Goal: Information Seeking & Learning: Learn about a topic

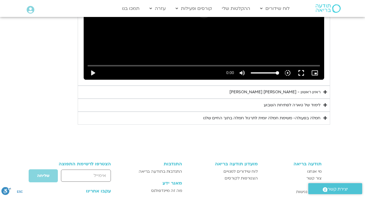
scroll to position [744, 0]
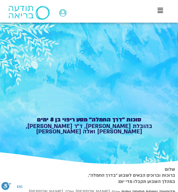
type input "992.52"
type input "2817.733333"
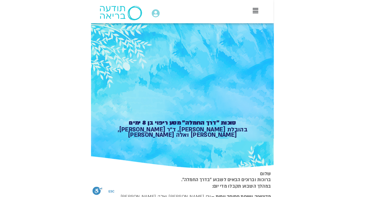
scroll to position [484, 0]
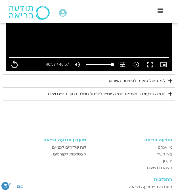
type input "992.52"
type input "2817.733333"
type input "992.52"
type input "2817.733333"
type input "992.52"
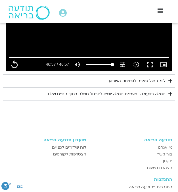
type input "2817.733333"
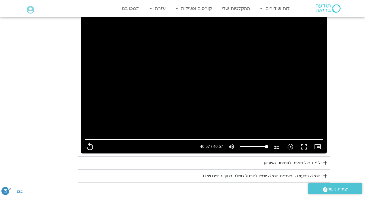
scroll to position [0, 0]
type input "992.52"
type input "2817.733333"
type input "992.52"
type input "2817.733333"
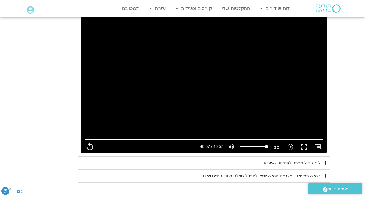
type input "992.52"
type input "2817.733333"
type input "992.52"
type input "2817.733333"
type input "992.52"
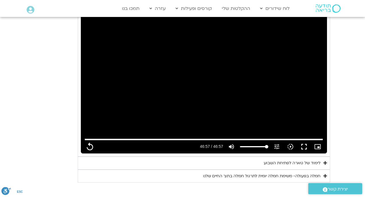
type input "2817.733333"
type input "992.52"
type input "2817.733333"
type input "992.52"
type input "2817.733333"
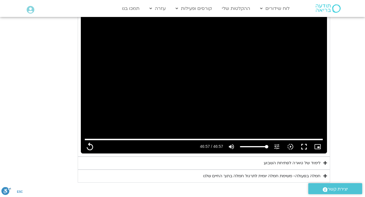
type input "992.52"
type input "2817.733333"
type input "992.52"
type input "2817.733333"
type input "992.52"
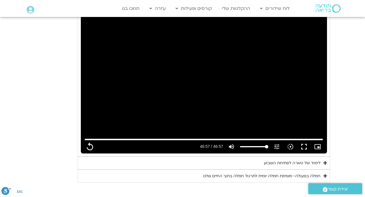
type input "2817.733333"
type input "992.52"
type input "2817.733333"
type input "992.52"
type input "2817.733333"
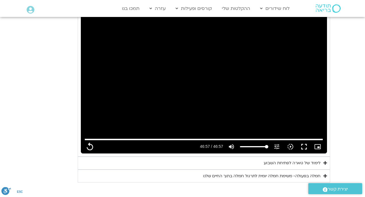
type input "992.52"
type input "2817.733333"
type input "992.52"
type input "2817.733333"
type input "992.52"
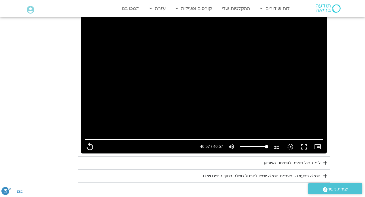
type input "2817.733333"
type input "992.52"
type input "2817.733333"
type input "992.52"
type input "2817.733333"
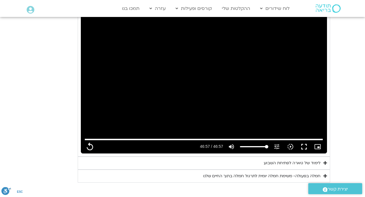
type input "992.52"
type input "2817.733333"
type input "992.52"
type input "2817.733333"
type input "992.52"
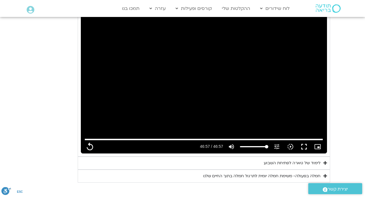
type input "2817.733333"
type input "992.52"
type input "2817.733333"
type input "992.52"
type input "2817.733333"
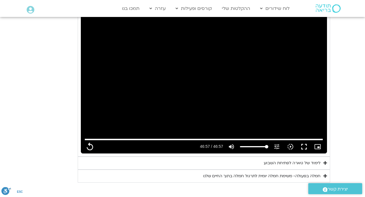
type input "992.52"
type input "2817.733333"
type input "992.52"
type input "2817.733333"
type input "992.52"
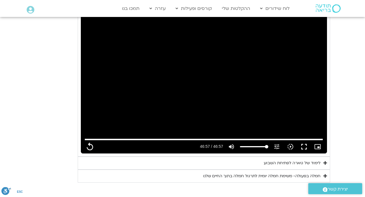
type input "2817.733333"
type input "992.52"
type input "2817.733333"
type input "992.52"
type input "2817.733333"
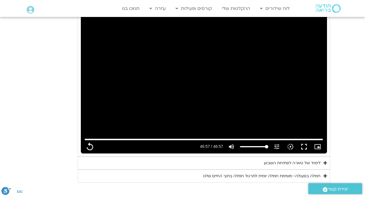
type input "992.52"
type input "2817.733333"
type input "992.52"
type input "2817.733333"
type input "992.52"
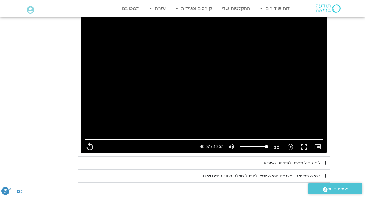
type input "2817.733333"
type input "992.52"
type input "2817.733333"
type input "992.52"
type input "2817.733333"
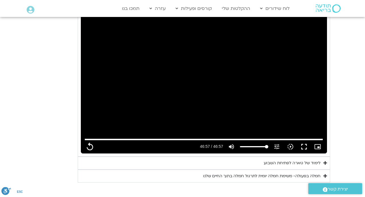
type input "992.52"
type input "2817.733333"
type input "992.52"
type input "2817.733333"
type input "992.52"
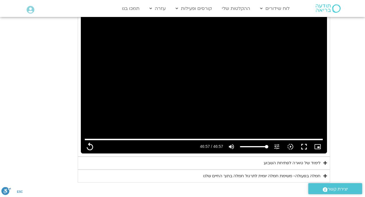
type input "2817.733333"
type input "992.52"
type input "2817.733333"
type input "992.52"
type input "2817.733333"
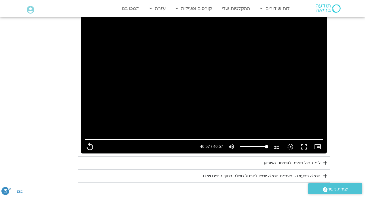
type input "992.52"
type input "2817.733333"
type input "992.52"
type input "2817.733333"
type input "992.52"
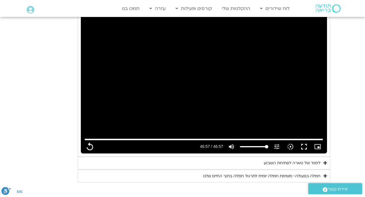
type input "2817.733333"
type input "992.52"
type input "2817.733333"
type input "992.52"
type input "2817.733333"
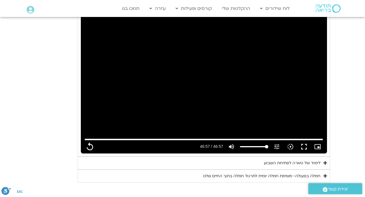
type input "992.52"
type input "2817.733333"
type input "992.52"
type input "2817.733333"
type input "992.52"
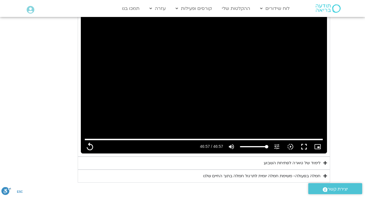
type input "2817.733333"
type input "992.52"
type input "2817.733333"
type input "992.52"
type input "2817.733333"
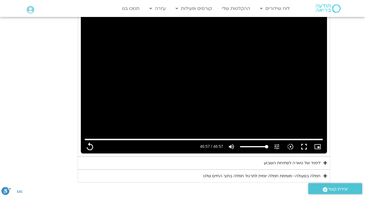
type input "992.52"
type input "2817.733333"
type input "992.52"
type input "2817.733333"
type input "992.52"
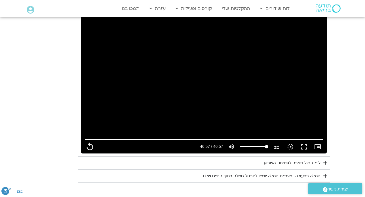
type input "2817.733333"
type input "992.52"
type input "2817.733333"
type input "992.52"
type input "2817.733333"
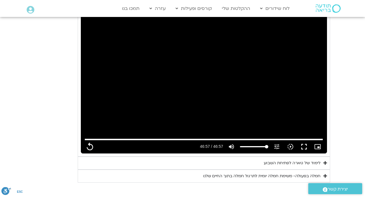
type input "992.52"
type input "2817.733333"
type input "992.52"
type input "2817.733333"
type input "992.52"
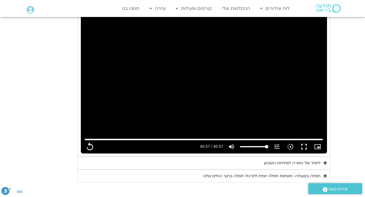
type input "2817.733333"
type input "992.52"
type input "2817.733333"
type input "992.52"
type input "2817.733333"
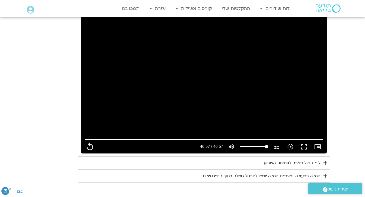
type input "992.52"
type input "2817.733333"
type input "992.52"
type input "2817.733333"
type input "992.52"
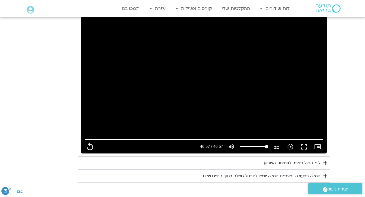
type input "2817.733333"
type input "992.52"
type input "2817.733333"
type input "992.52"
type input "2817.733333"
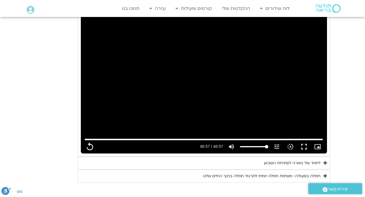
type input "992.52"
type input "2817.733333"
type input "992.52"
type input "2817.733333"
type input "992.52"
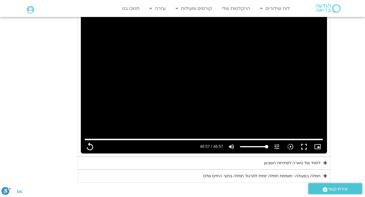
type input "2817.733333"
type input "992.52"
type input "2817.733333"
type input "992.52"
type input "2817.733333"
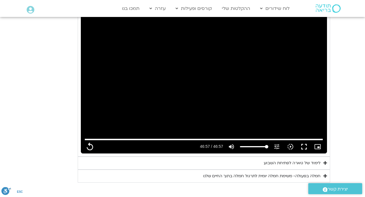
type input "992.52"
type input "2817.733333"
type input "992.52"
type input "2817.733333"
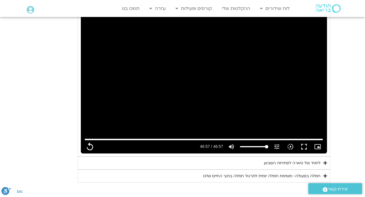
type input "992.52"
type input "2817.733333"
type input "992.52"
type input "2817.733333"
type input "992.52"
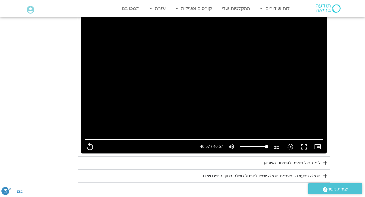
type input "2817.733333"
type input "992.52"
type input "2817.733333"
type input "992.52"
type input "2817.733333"
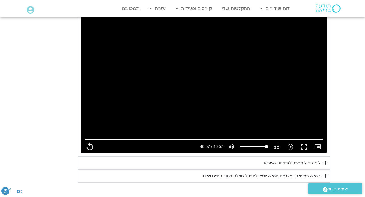
type input "992.52"
type input "2817.733333"
type input "992.52"
type input "2817.733333"
type input "992.52"
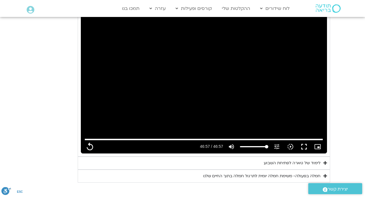
type input "2817.733333"
type input "992.52"
type input "2817.733333"
type input "992.52"
type input "2817.733333"
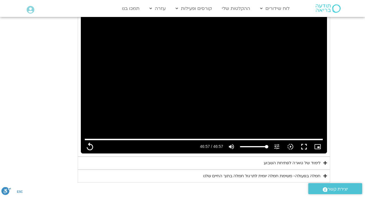
type input "992.52"
type input "2817.733333"
type input "992.52"
type input "2817.733333"
type input "992.52"
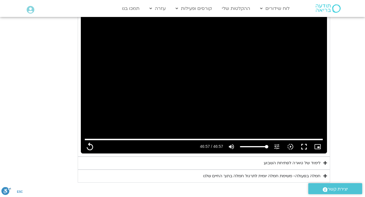
type input "2817.733333"
type input "992.52"
type input "2817.733333"
type input "992.52"
type input "2817.733333"
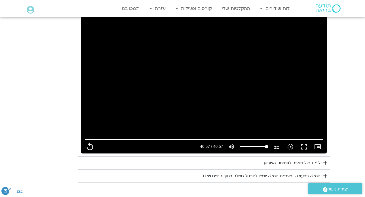
type input "992.52"
type input "2817.733333"
type input "992.52"
type input "2817.733333"
type input "992.52"
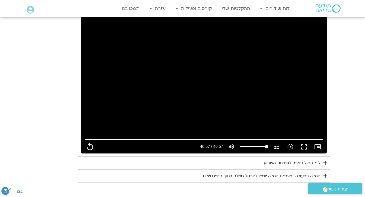
type input "2817.733333"
type input "992.52"
type input "2817.733333"
type input "992.52"
type input "2817.733333"
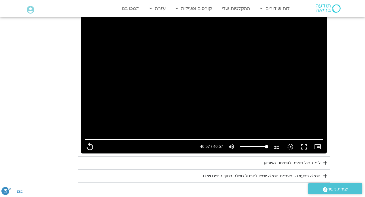
type input "992.52"
type input "2817.733333"
type input "992.52"
type input "2817.733333"
type input "992.52"
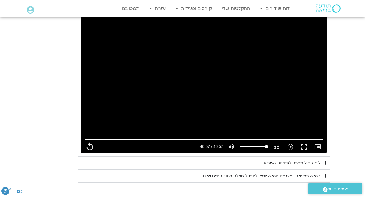
type input "2817.733333"
type input "992.52"
type input "2817.733333"
type input "992.52"
type input "2817.733333"
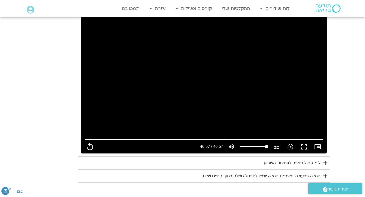
type input "992.52"
type input "2817.733333"
type input "992.52"
type input "2817.733333"
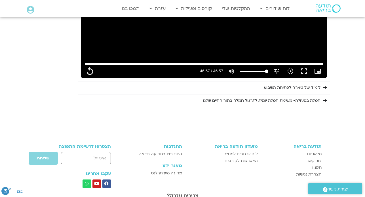
scroll to position [570, 0]
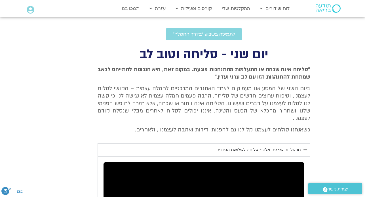
scroll to position [192, 0]
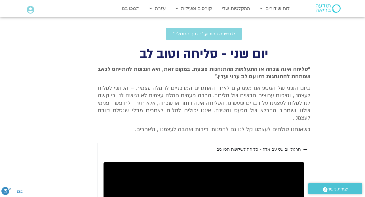
click at [307, 68] on span ""סליחה אינה שכחה או התעלמות מהתנהגות פוגעת. במקום זאת, היא הנכונות להתייחס לכאב…" at bounding box center [203, 73] width 212 height 15
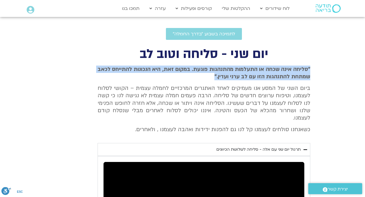
click at [154, 126] on p "כשאנחנו סולחים לעצמנו קל לנו גם להפנות ידידות ואהבה לעצמנו , ולאחרים." at bounding box center [203, 129] width 212 height 7
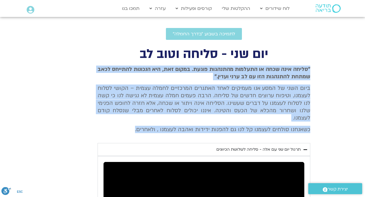
copy div ""סליחה אינה שכחה או התעלמות מהתנהגות פוגעת. במקום זאת, היא הנכונות להתייחס לכאב…"
click at [31, 136] on section "יום שני - סליחה וטוב לב "סליחה אינה שכחה או התעלמות מהתנהגות פוגעת. במקום זאת, …" at bounding box center [182, 184] width 365 height 272
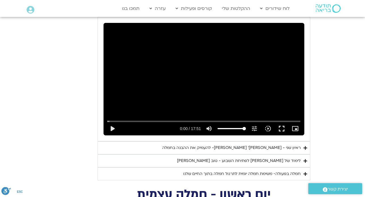
scroll to position [328, 0]
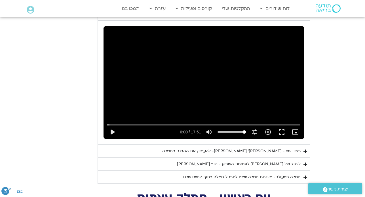
click at [254, 161] on div "לימוד של טארה לפתיחת השבוע - טוב לב" at bounding box center [239, 164] width 124 height 7
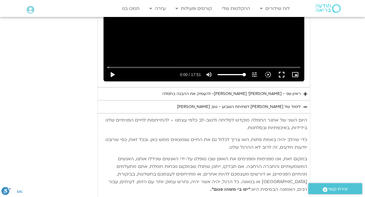
scroll to position [384, 0]
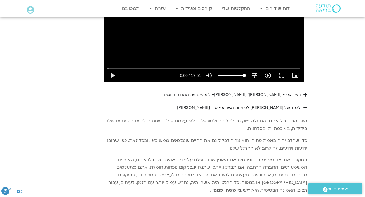
click at [302, 118] on p "היום השני של אתגר החמלה מוקדש לסליחה ולטוב-לב כלפי עצמנו – להתייחסות לחיים הפני…" at bounding box center [204, 125] width 206 height 15
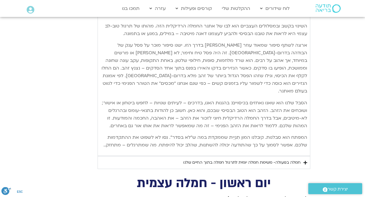
scroll to position [634, 0]
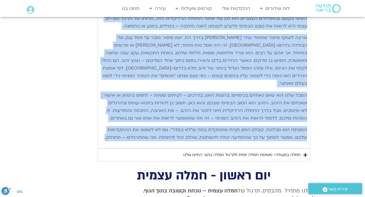
click at [109, 131] on p "המפתח הוא סבלנות. קיבלנו המון תִנְיַית שממקדת במה ש”לא בסדר”. נסו לא לשפוט את ה…" at bounding box center [204, 133] width 206 height 15
click at [105, 131] on p "המפתח הוא סבלנות. קיבלנו המון תִנְיַית שממקדת במה ש”לא בסדר”. נסו לא לשפוט את ה…" at bounding box center [204, 133] width 206 height 15
copy div "היום השני של אתגר החמלה מוקדש לסליחה ולטוב-לב כלפי עצמנו – להתייחסות לחיים הפני…"
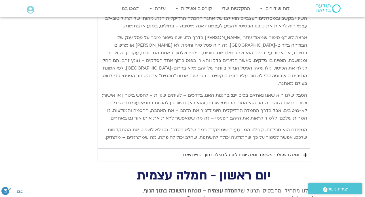
click at [304, 153] on icon "Accordion. Open links with Enter or Space, close with Escape, and navigate with…" at bounding box center [305, 155] width 4 height 4
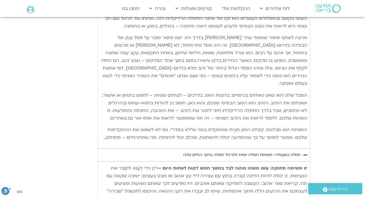
click at [300, 152] on div "חמלה בפעולה- משימת חמלה יומית לתרגול חמלה בתוך החיים שלנו" at bounding box center [241, 155] width 117 height 7
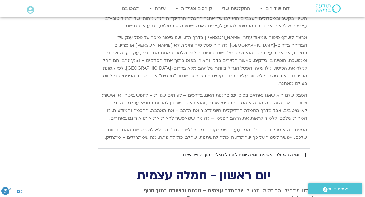
click at [364, 194] on div ".st0{fill:#FFFFFF;} יצירת קשר" at bounding box center [334, 189] width 59 height 17
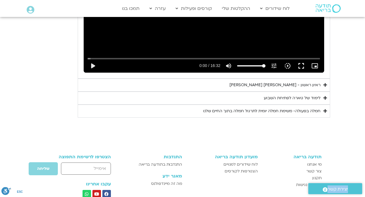
scroll to position [974, 0]
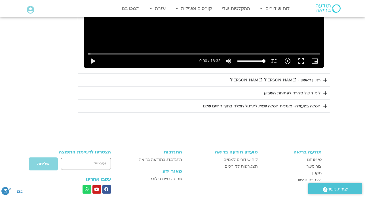
click at [311, 103] on div "חמלה בפעולה- משימת חמלה יומית לתרגול חמלה בתוך החיים שלנו" at bounding box center [261, 106] width 117 height 7
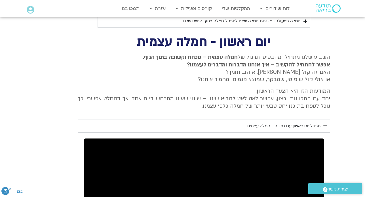
scroll to position [770, 0]
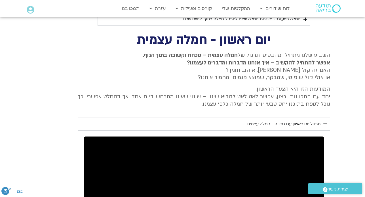
click at [324, 122] on icon "Accordion. Open links with Enter or Space, close with Escape, and navigate with…" at bounding box center [325, 124] width 4 height 4
click at [316, 121] on div "תרגול יום ראשון עם סנדיה - חמלה עצמית" at bounding box center [283, 124] width 73 height 7
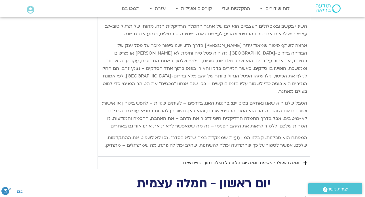
scroll to position [622, 0]
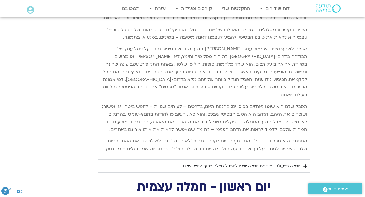
click at [275, 163] on div "חמלה בפעולה- משימת חמלה יומית לתרגול חמלה בתוך החיים שלנו" at bounding box center [241, 166] width 117 height 7
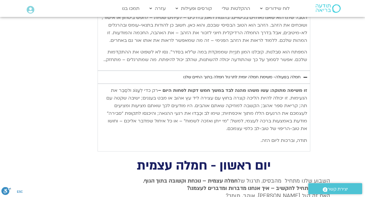
scroll to position [713, 0]
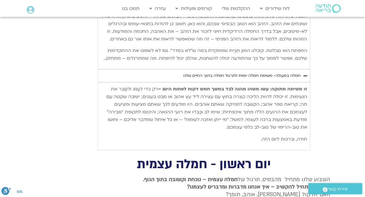
click at [305, 86] on strong "זו משימה מתוקה: עשו משהו מהנה לבד במשך חמש דקות לפחות היום –" at bounding box center [232, 89] width 149 height 6
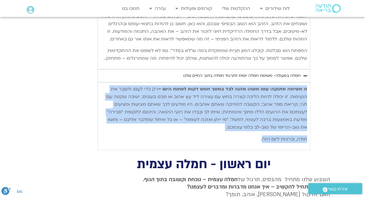
click at [264, 136] on p "תודה, וברכות ליום הזה." at bounding box center [204, 140] width 206 height 8
copy div "זו משימה מתוקה: עשו משהו מהנה לבד במשך חמש דקות לפחות היום – רק כדי לְעַנּוֹג ו…"
